Goal: Navigation & Orientation: Find specific page/section

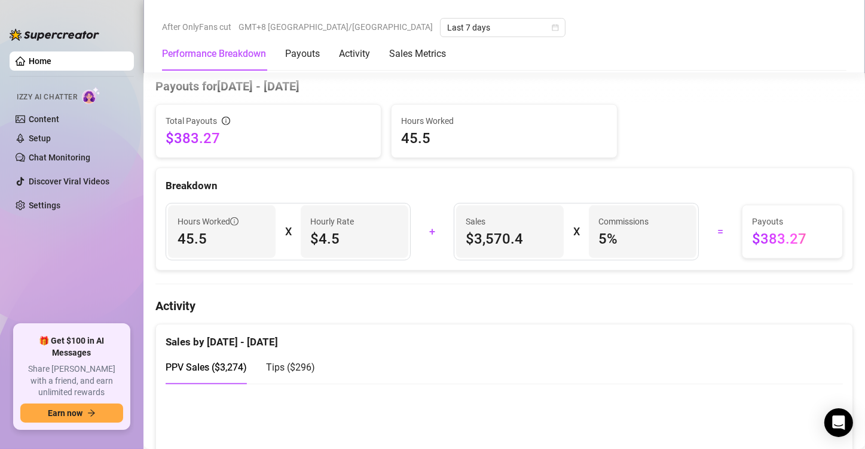
scroll to position [658, 0]
